Goal: Task Accomplishment & Management: Use online tool/utility

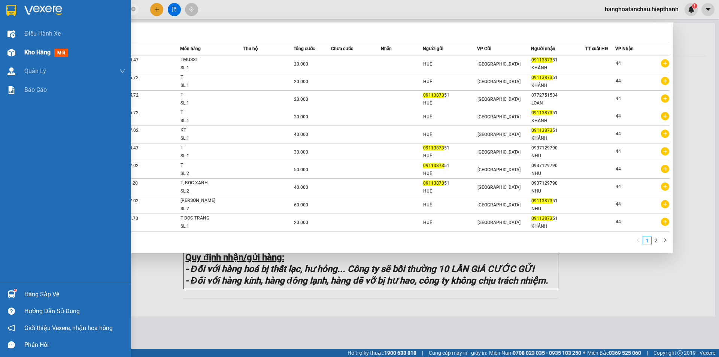
click at [19, 49] on div "Kho hàng mới" at bounding box center [65, 52] width 131 height 19
click at [29, 51] on span "Kho hàng" at bounding box center [37, 52] width 26 height 7
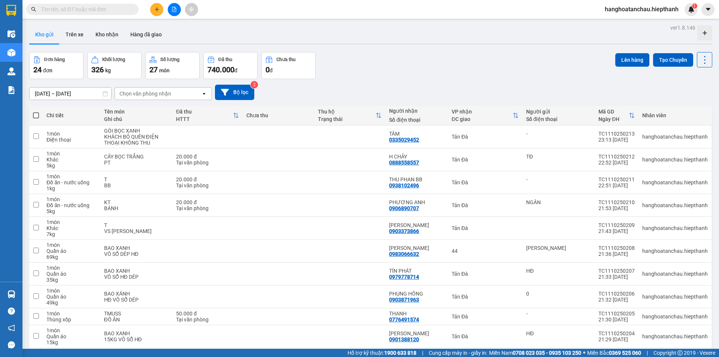
click at [136, 91] on div "Chọn văn phòng nhận" at bounding box center [146, 93] width 52 height 7
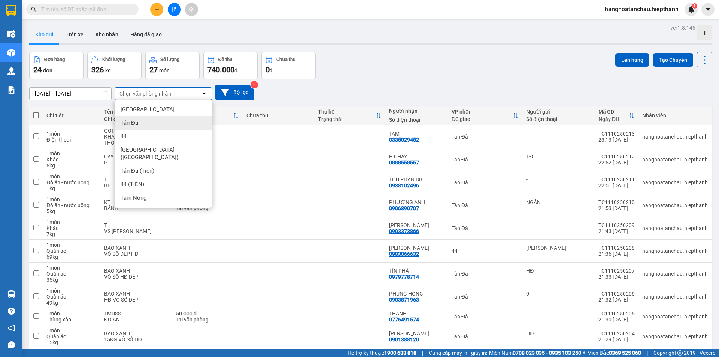
click at [141, 125] on div "Tản Đà" at bounding box center [163, 122] width 97 height 13
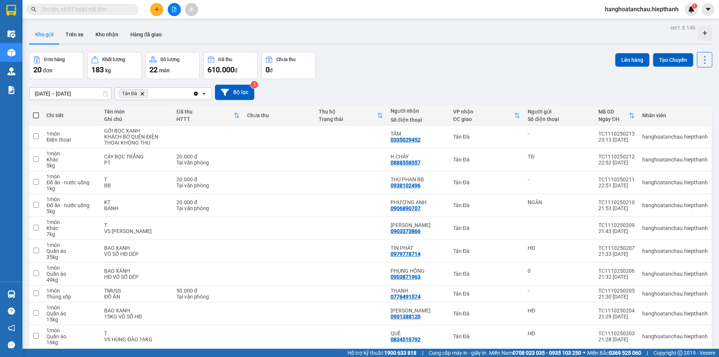
click at [37, 117] on span at bounding box center [36, 115] width 6 height 6
click at [36, 112] on input "checkbox" at bounding box center [36, 112] width 0 height 0
checkbox input "true"
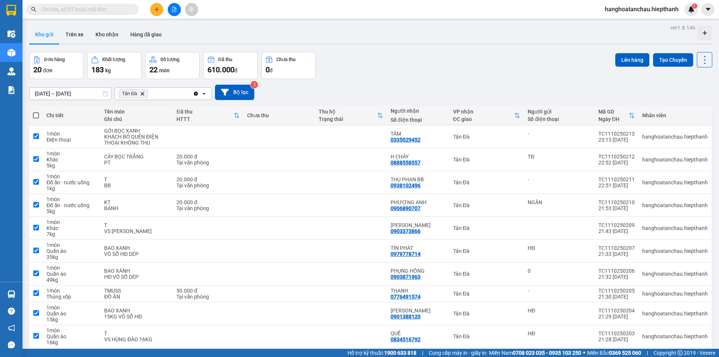
checkbox input "true"
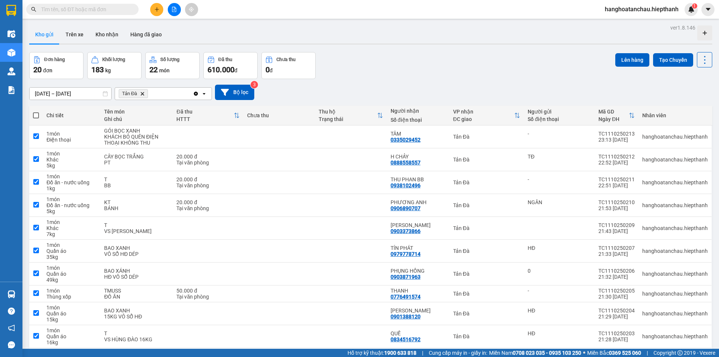
checkbox input "true"
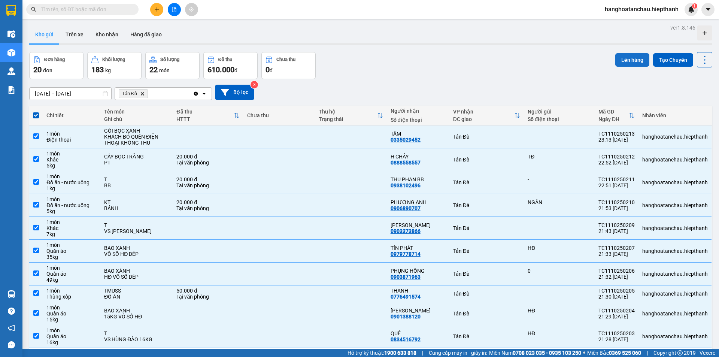
click at [622, 60] on button "Lên hàng" at bounding box center [633, 59] width 34 height 13
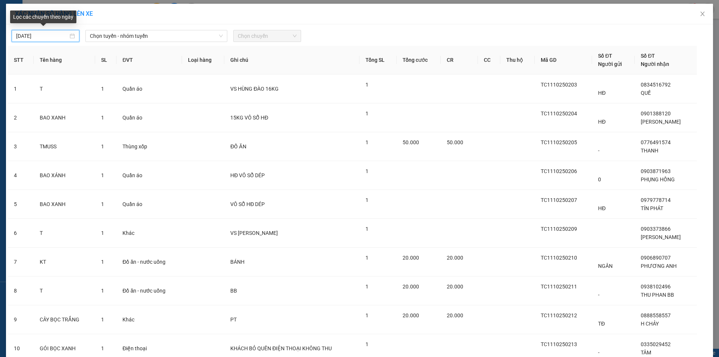
click at [19, 37] on input "[DATE]" at bounding box center [42, 36] width 52 height 8
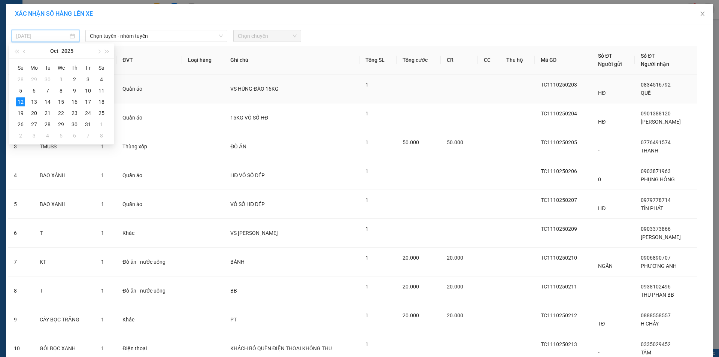
click at [103, 90] on div "11" at bounding box center [101, 90] width 9 height 9
type input "[DATE]"
click at [120, 32] on span "Chọn tuyến - nhóm tuyến" at bounding box center [156, 35] width 133 height 11
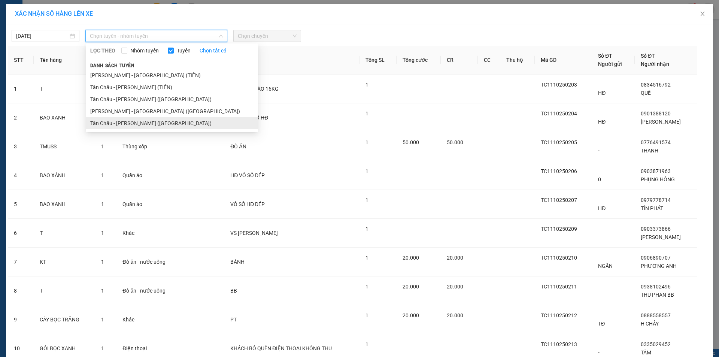
click at [130, 124] on li "Tân Châu - [PERSON_NAME] ([GEOGRAPHIC_DATA])" at bounding box center [172, 123] width 172 height 12
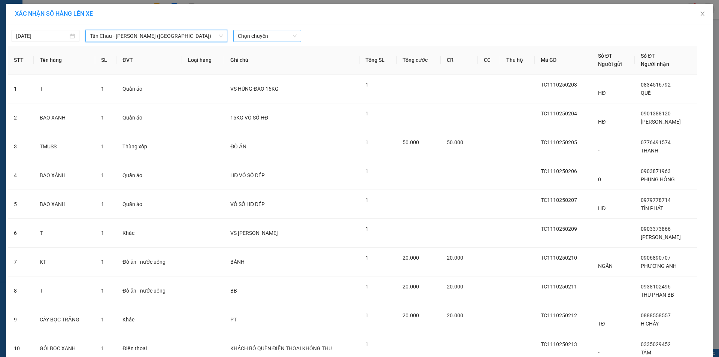
click at [239, 34] on span "Chọn chuyến" at bounding box center [267, 35] width 59 height 11
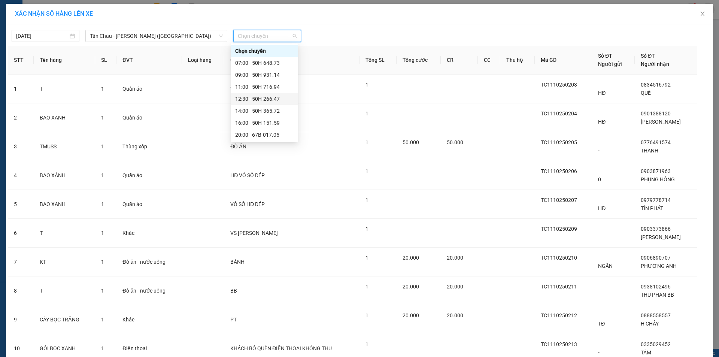
scroll to position [36, 0]
click at [248, 135] on div "23:59 - 50H-648.73" at bounding box center [264, 135] width 58 height 8
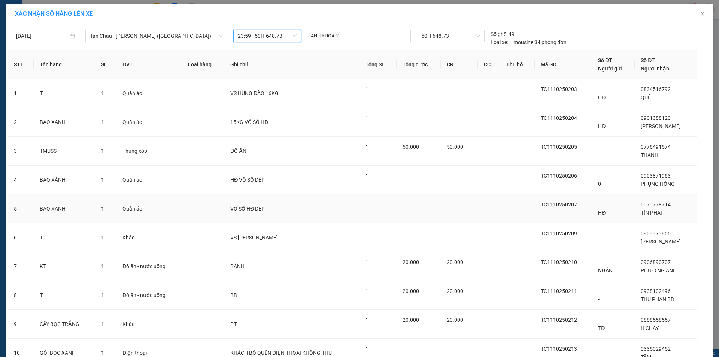
scroll to position [65, 0]
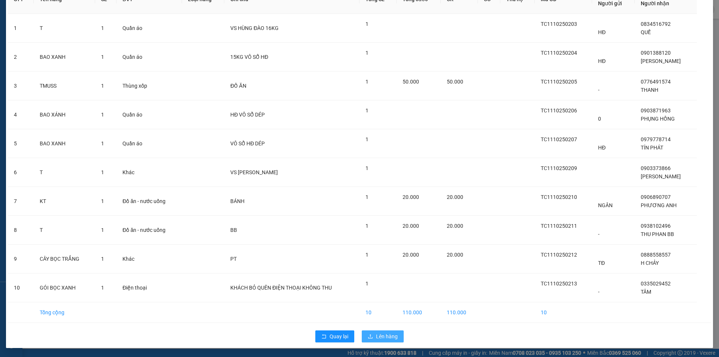
click at [372, 335] on button "Lên hàng" at bounding box center [383, 336] width 42 height 12
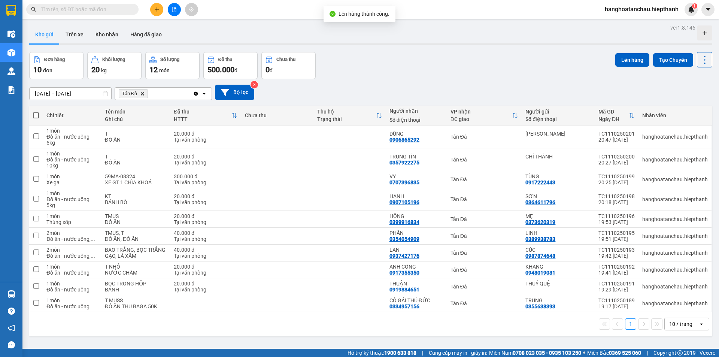
click at [143, 96] on span "Tản Đà Delete" at bounding box center [133, 93] width 29 height 9
click at [145, 94] on icon "Delete" at bounding box center [142, 93] width 4 height 4
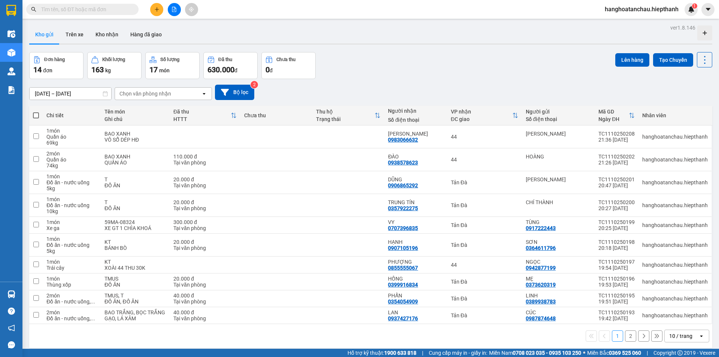
click at [670, 337] on div "10 / trang" at bounding box center [681, 335] width 23 height 7
click at [667, 318] on span "100 / trang" at bounding box center [678, 319] width 27 height 7
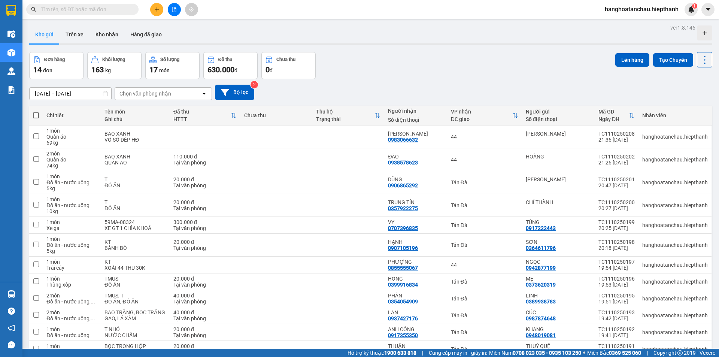
click at [160, 89] on div "Chọn văn phòng nhận" at bounding box center [158, 94] width 86 height 12
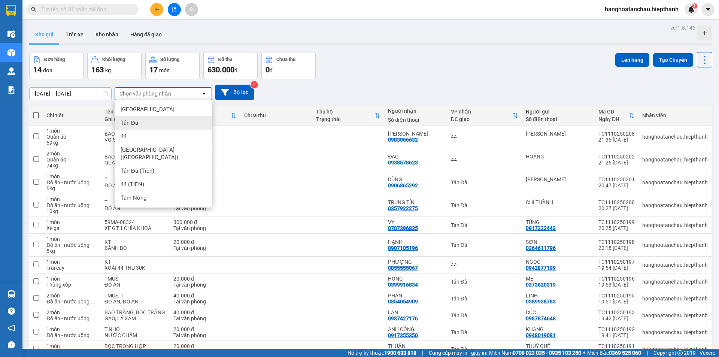
click at [136, 122] on span "Tản Đà" at bounding box center [130, 122] width 18 height 7
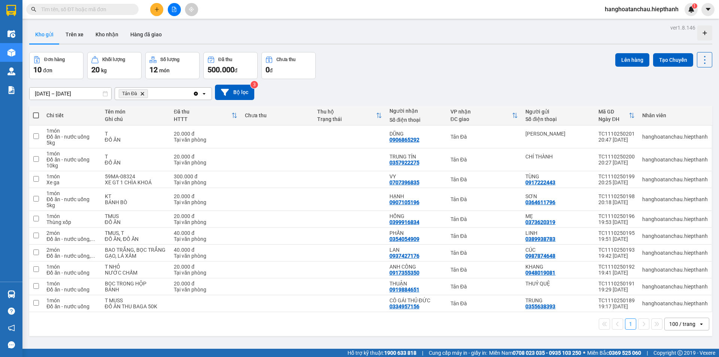
drag, startPoint x: 37, startPoint y: 117, endPoint x: 79, endPoint y: 109, distance: 42.9
click at [79, 109] on tr "Chi tiết Tên món Ghi chú Đã thu HTTT Chưa thu Thu hộ Trạng thái Người nhận Số đ…" at bounding box center [370, 116] width 683 height 20
click at [36, 115] on span at bounding box center [36, 115] width 6 height 6
click at [36, 112] on input "checkbox" at bounding box center [36, 112] width 0 height 0
checkbox input "true"
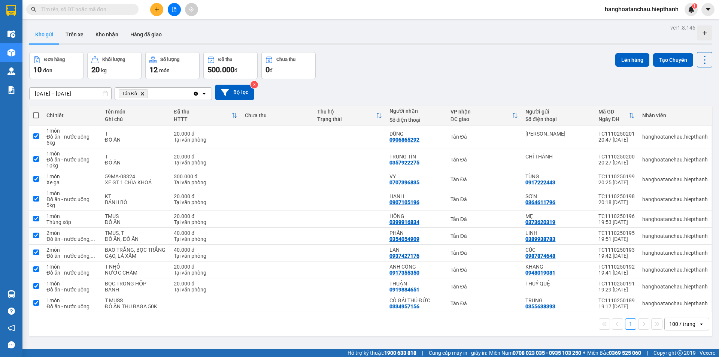
checkbox input "true"
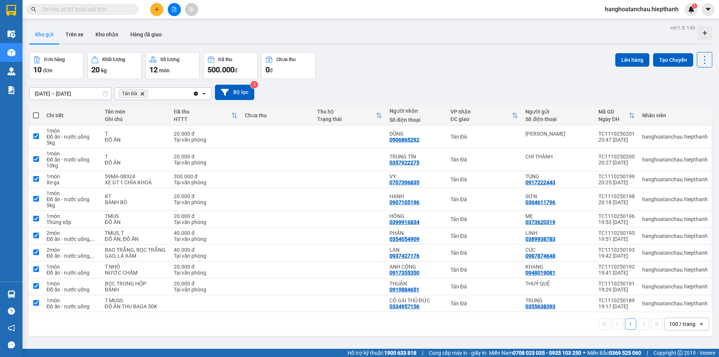
checkbox input "true"
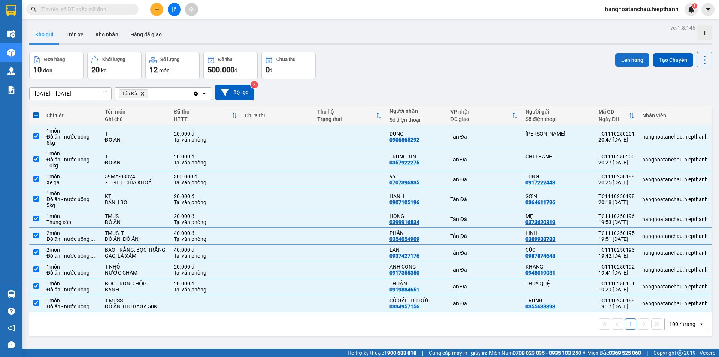
click at [631, 57] on button "Lên hàng" at bounding box center [633, 59] width 34 height 13
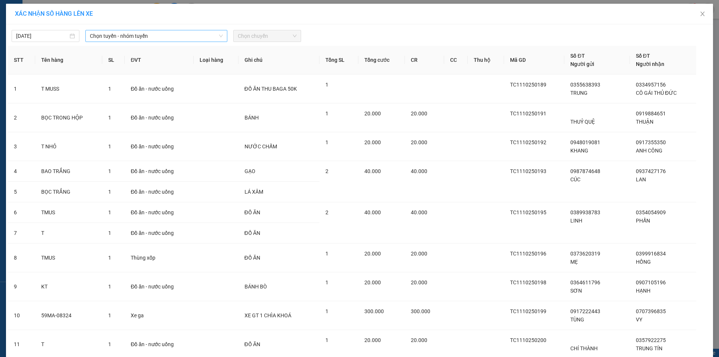
click at [108, 36] on span "Chọn tuyến - nhóm tuyến" at bounding box center [156, 35] width 133 height 11
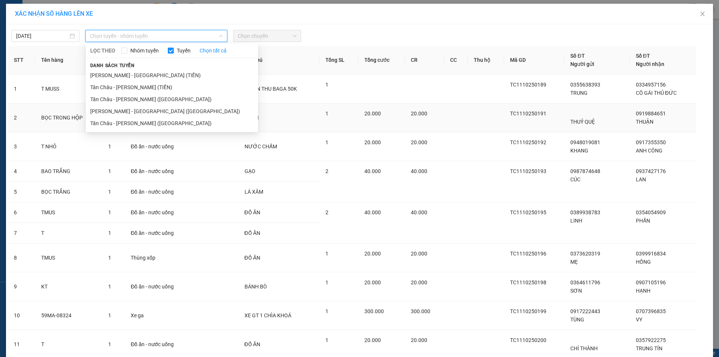
click at [115, 118] on li "Tân Châu - [PERSON_NAME] ([GEOGRAPHIC_DATA])" at bounding box center [172, 123] width 172 height 12
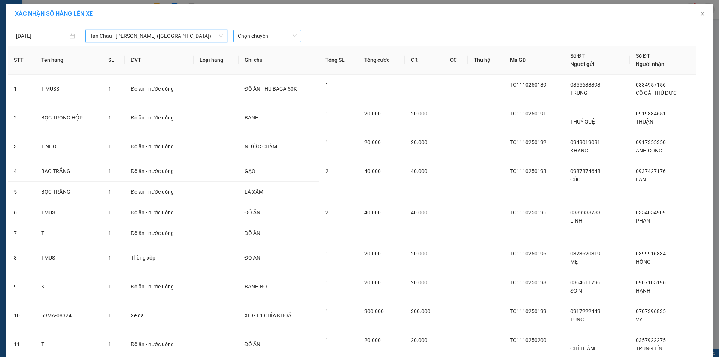
click at [249, 39] on span "Chọn chuyến" at bounding box center [267, 35] width 59 height 11
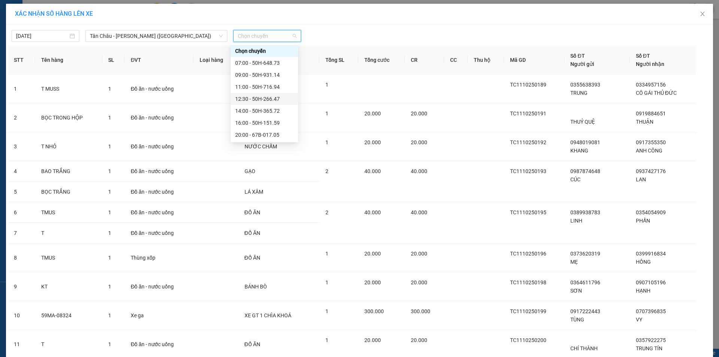
scroll to position [36, 0]
click at [250, 137] on div "23:59 - 50H-648.73" at bounding box center [264, 135] width 58 height 8
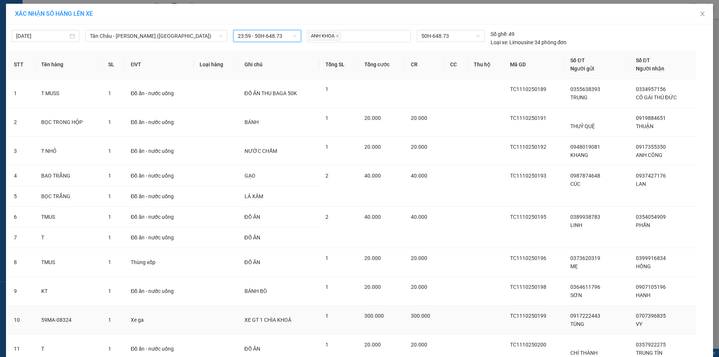
scroll to position [90, 0]
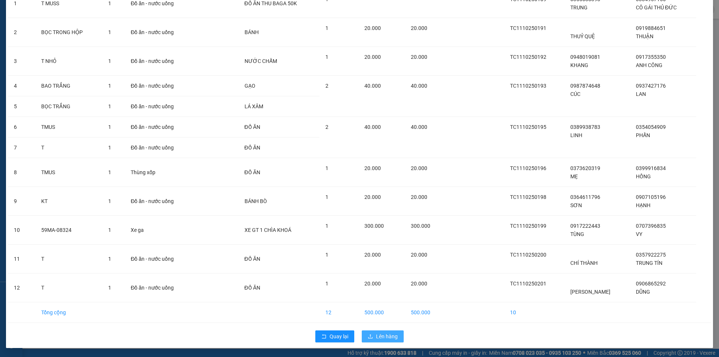
click at [377, 335] on span "Lên hàng" at bounding box center [387, 336] width 22 height 8
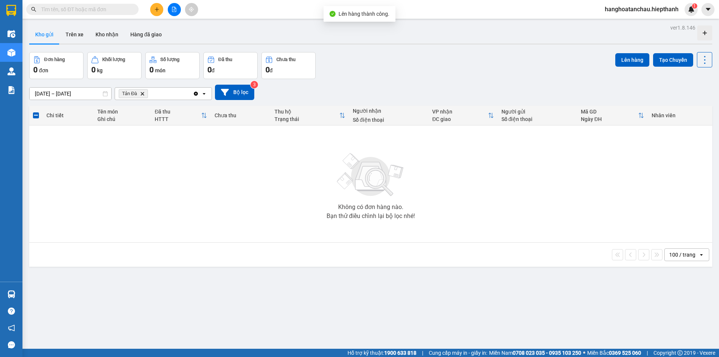
click at [144, 95] on icon "Tản Đà, close by backspace" at bounding box center [142, 93] width 3 height 3
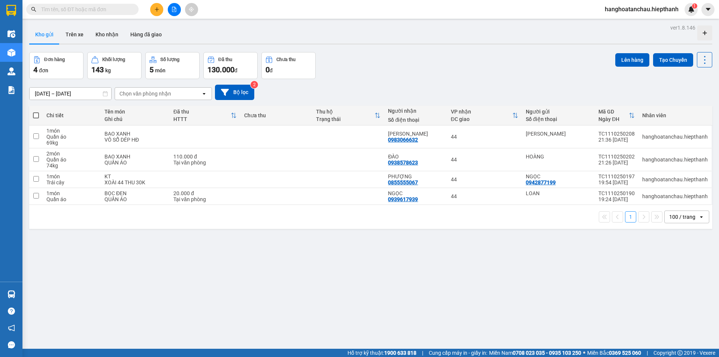
click at [35, 115] on span at bounding box center [36, 115] width 6 height 6
click at [36, 112] on input "checkbox" at bounding box center [36, 112] width 0 height 0
checkbox input "true"
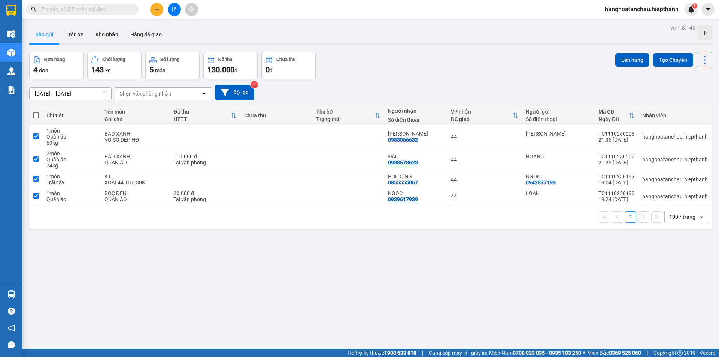
checkbox input "true"
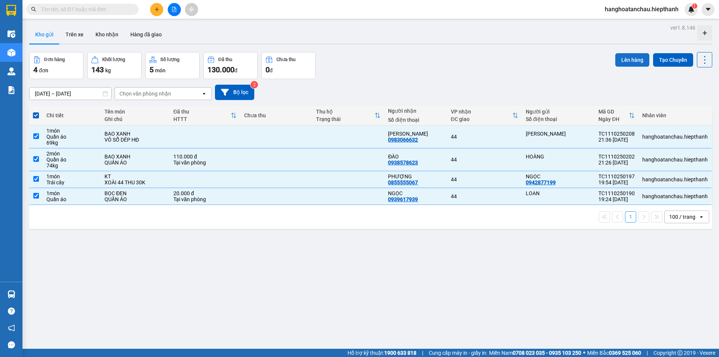
click at [624, 60] on button "Lên hàng" at bounding box center [633, 59] width 34 height 13
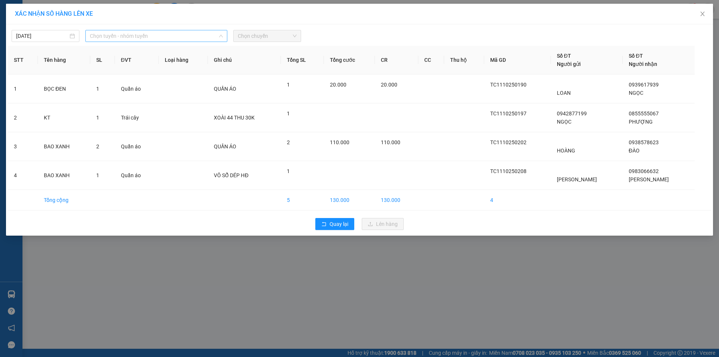
click at [120, 40] on span "Chọn tuyến - nhóm tuyến" at bounding box center [156, 35] width 133 height 11
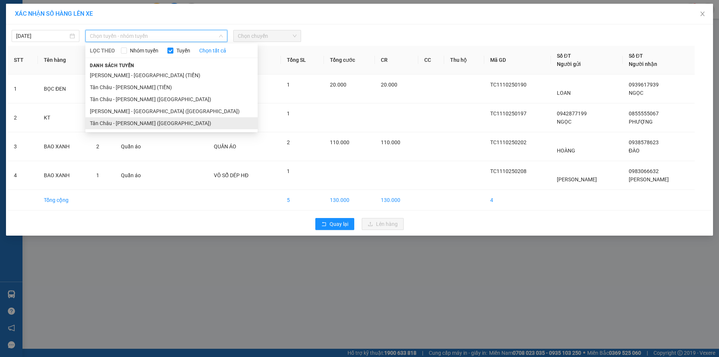
click at [117, 125] on li "Tân Châu - [PERSON_NAME] ([GEOGRAPHIC_DATA])" at bounding box center [171, 123] width 172 height 12
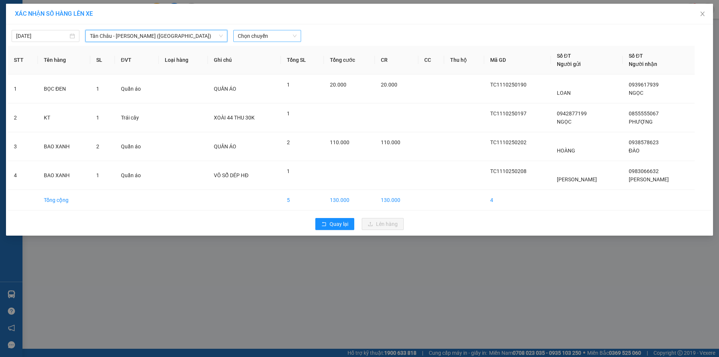
click at [268, 37] on span "Chọn chuyến" at bounding box center [267, 35] width 59 height 11
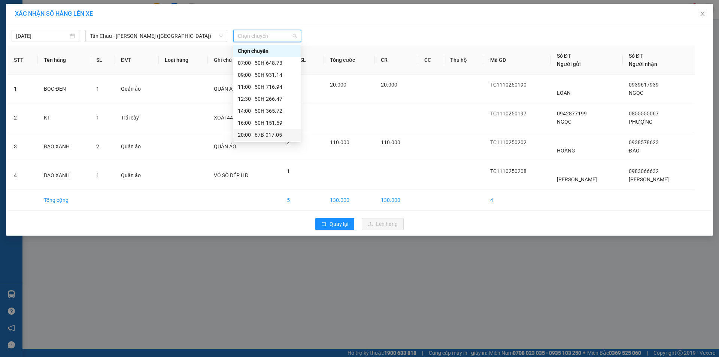
scroll to position [36, 0]
click at [250, 125] on div "23:00 - 67B-019.38" at bounding box center [267, 123] width 58 height 8
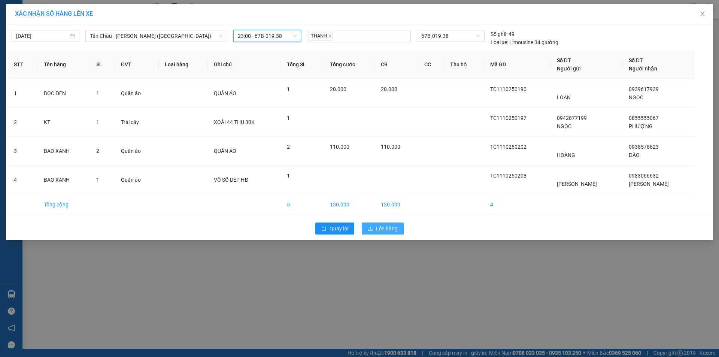
click at [392, 230] on span "Lên hàng" at bounding box center [387, 228] width 22 height 8
